Goal: Task Accomplishment & Management: Complete application form

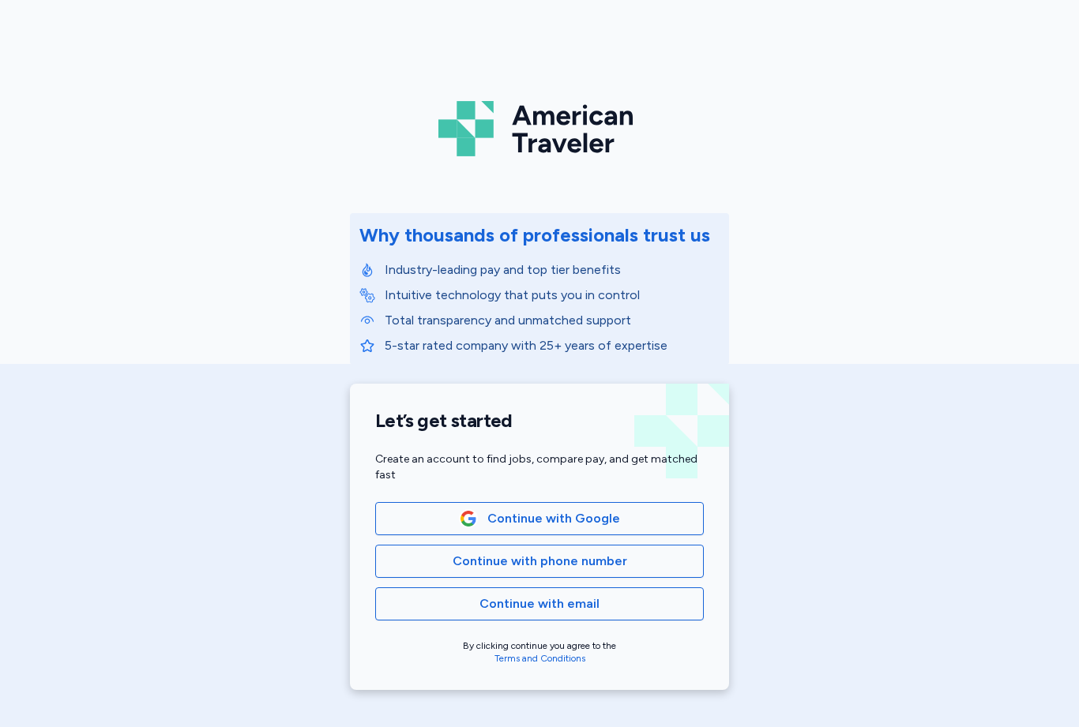
click at [627, 563] on span "Continue with phone number" at bounding box center [539, 561] width 302 height 19
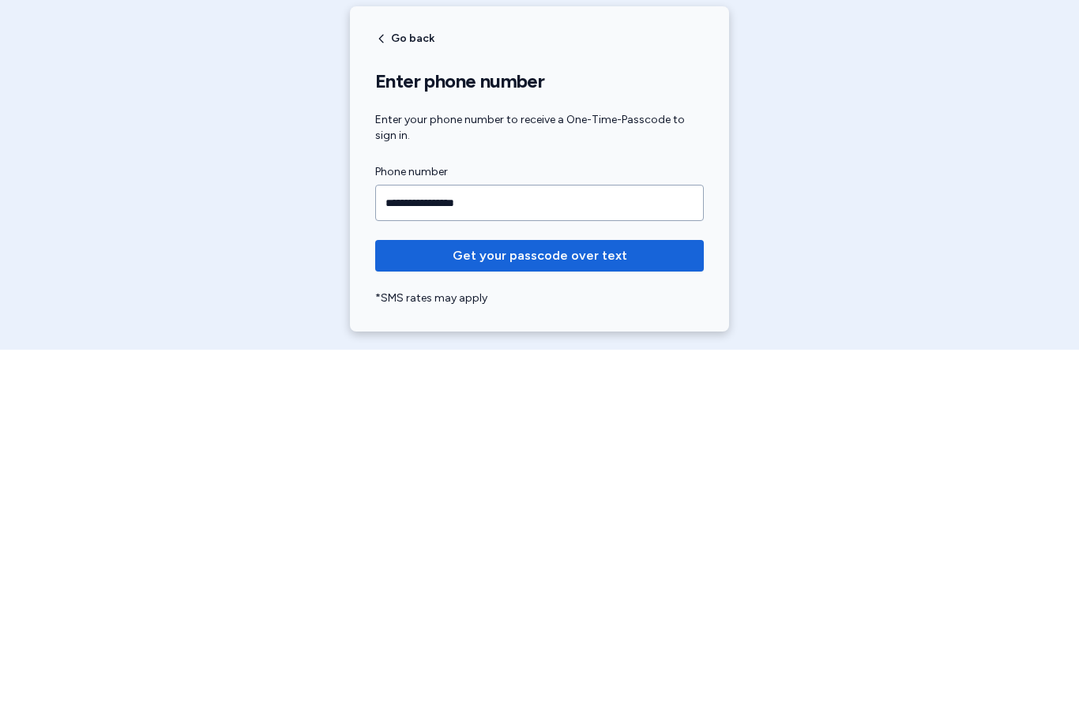
type input "**********"
click at [580, 617] on button "Get your passcode over text" at bounding box center [539, 633] width 328 height 32
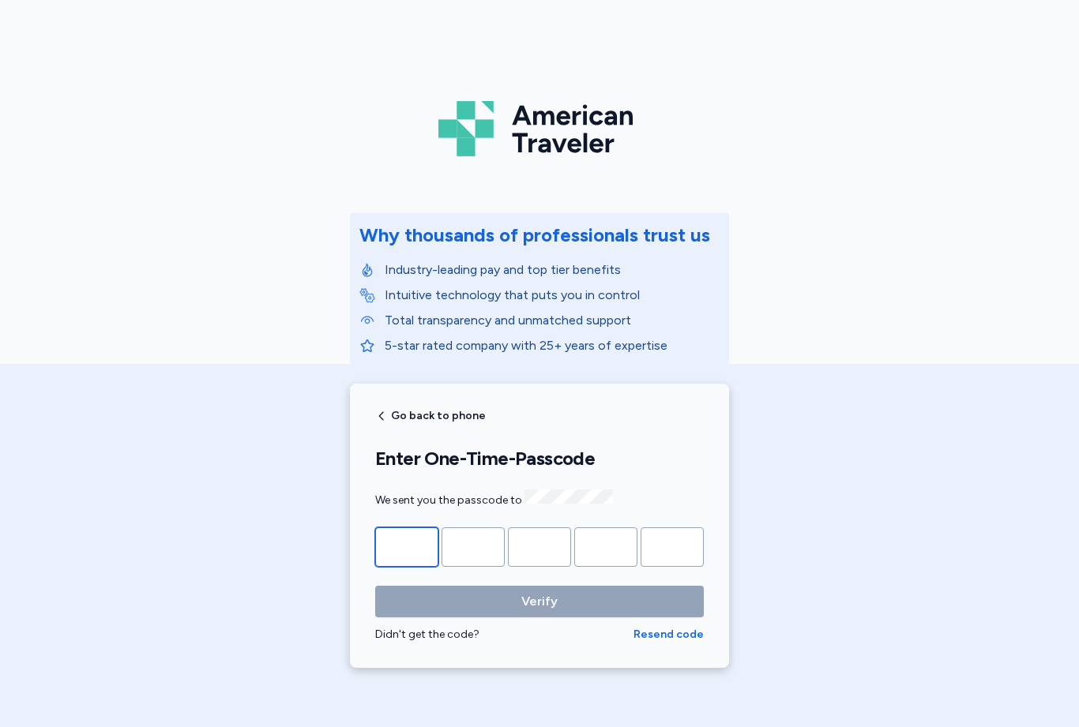
click at [426, 527] on input "Please enter OTP character 1" at bounding box center [406, 546] width 63 height 39
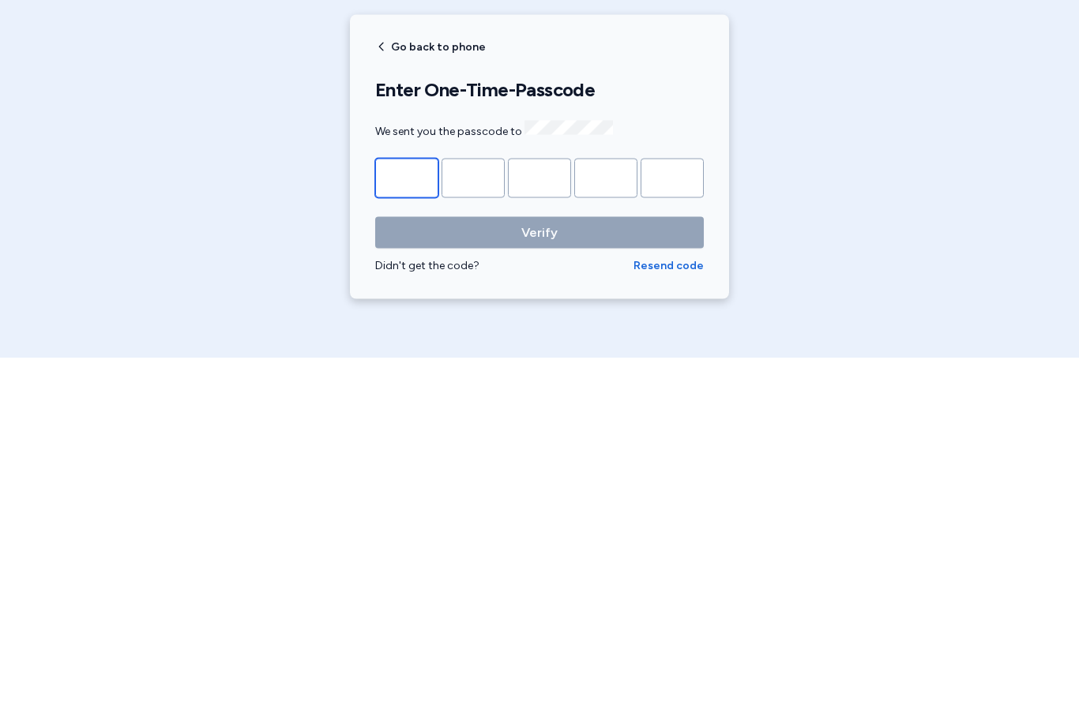
type input "*"
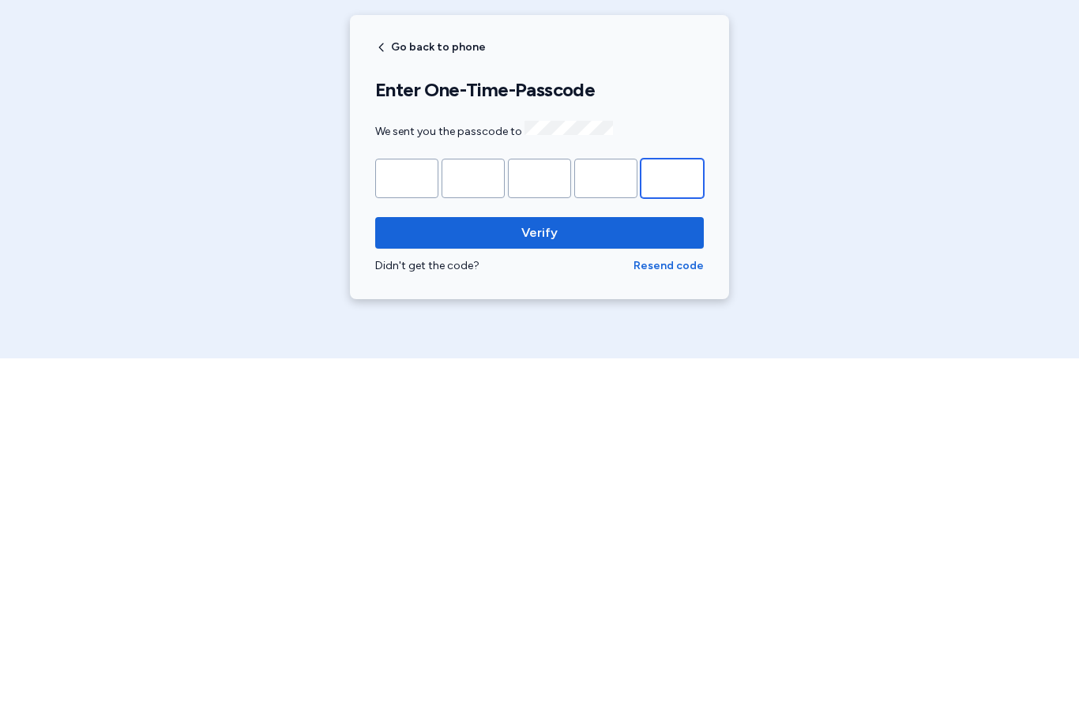
type input "*"
click at [655, 592] on span "Verify" at bounding box center [539, 601] width 303 height 19
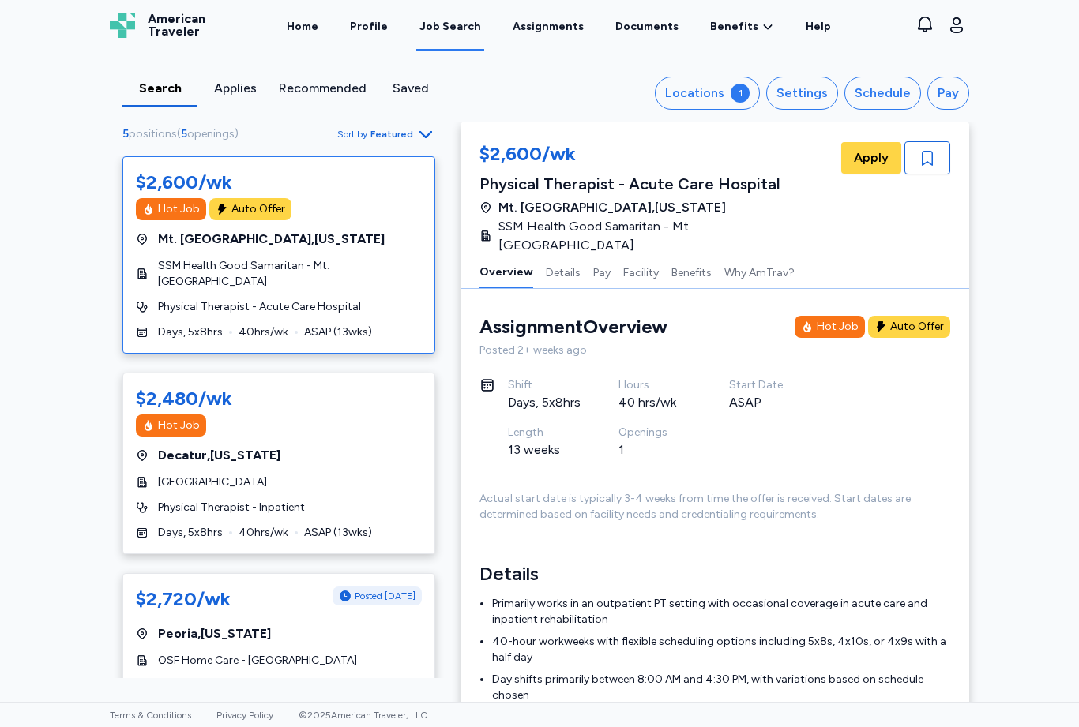
click at [821, 102] on div "Settings" at bounding box center [801, 93] width 51 height 19
